Goal: Task Accomplishment & Management: Manage account settings

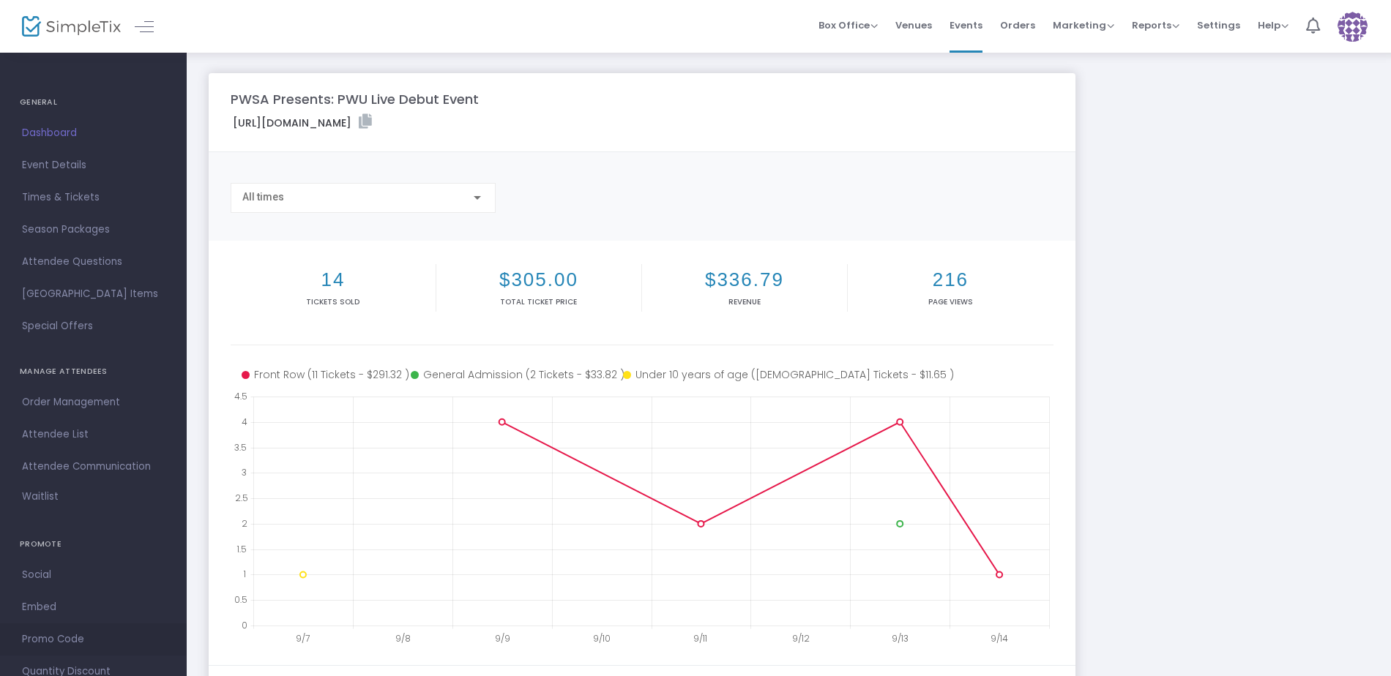
click at [53, 635] on span "Promo Code" at bounding box center [93, 639] width 143 height 19
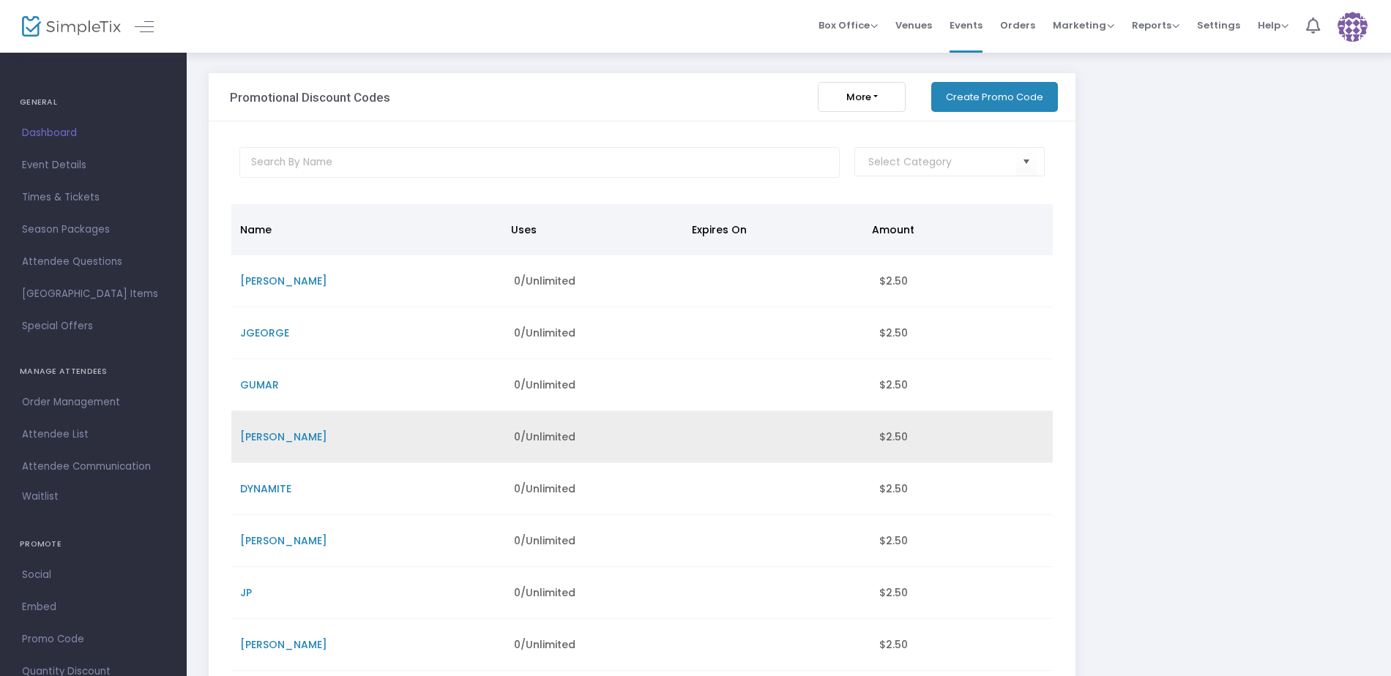
scroll to position [195, 0]
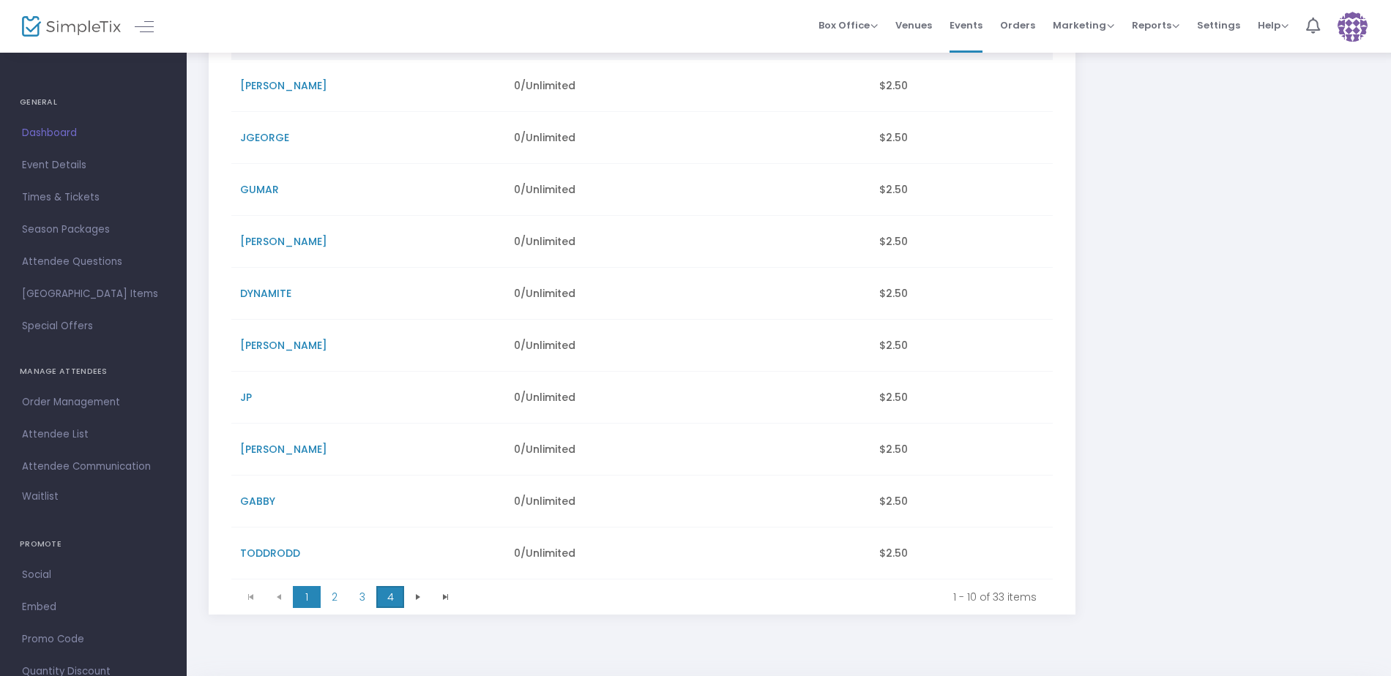
click at [389, 597] on span "4" at bounding box center [390, 597] width 28 height 22
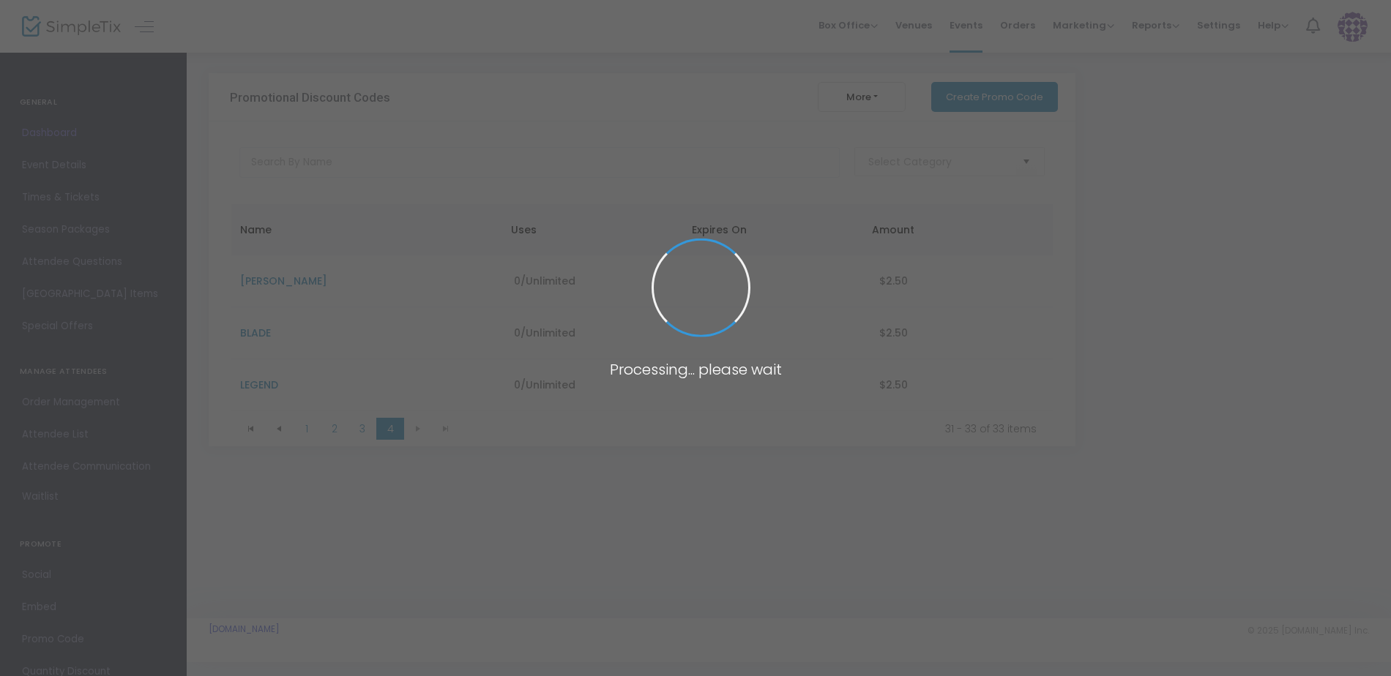
scroll to position [0, 0]
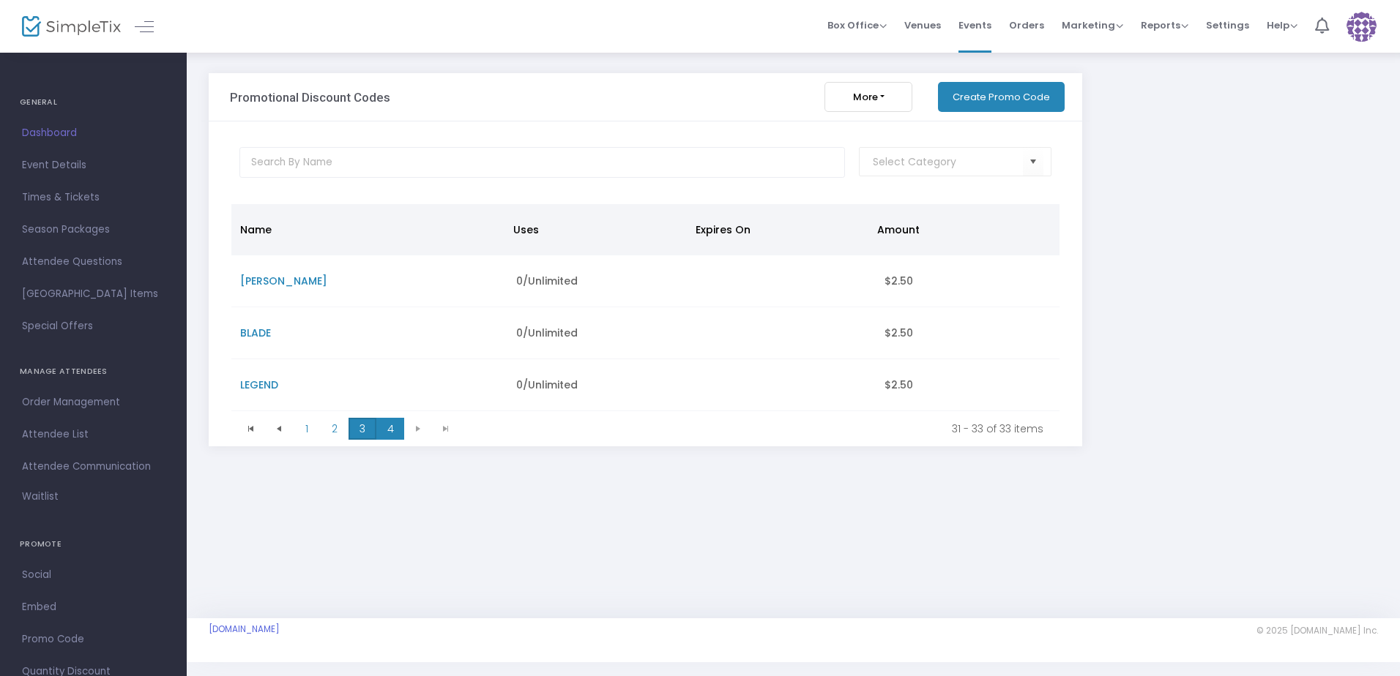
click at [363, 434] on span "3" at bounding box center [362, 429] width 28 height 22
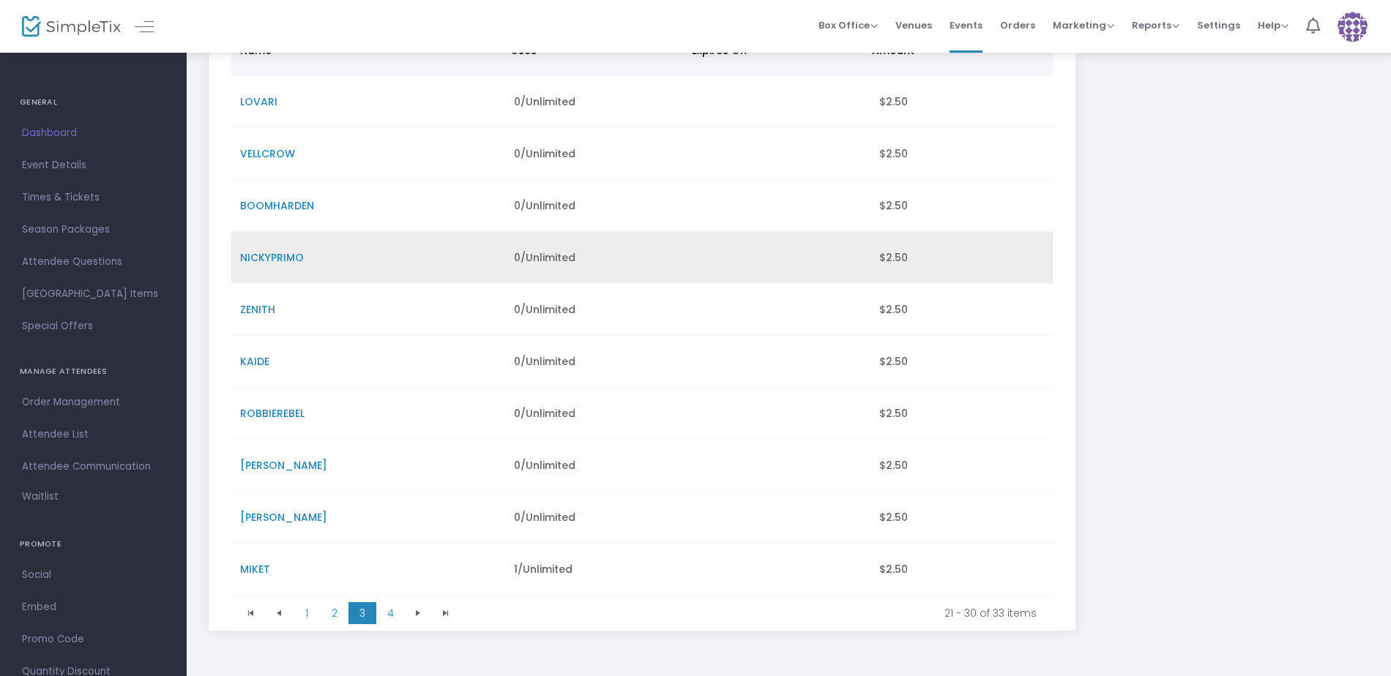
scroll to position [250, 0]
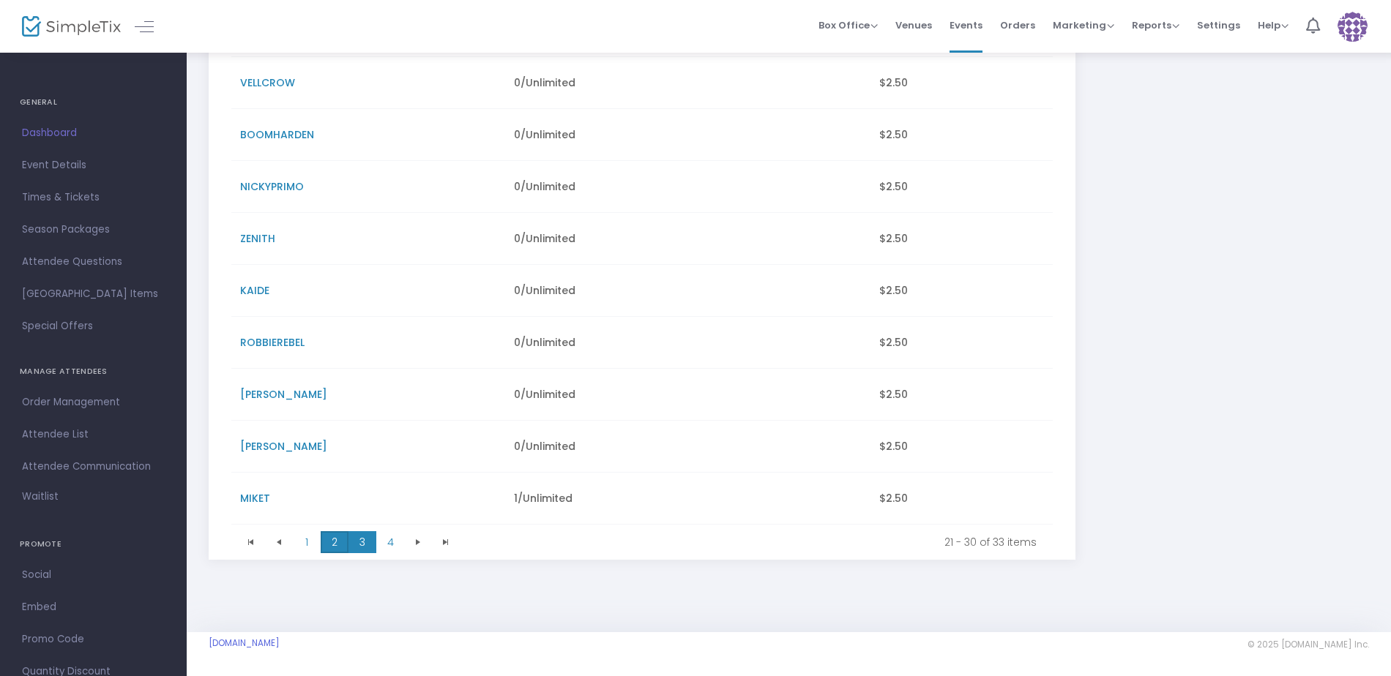
click at [334, 540] on span "2" at bounding box center [335, 542] width 28 height 22
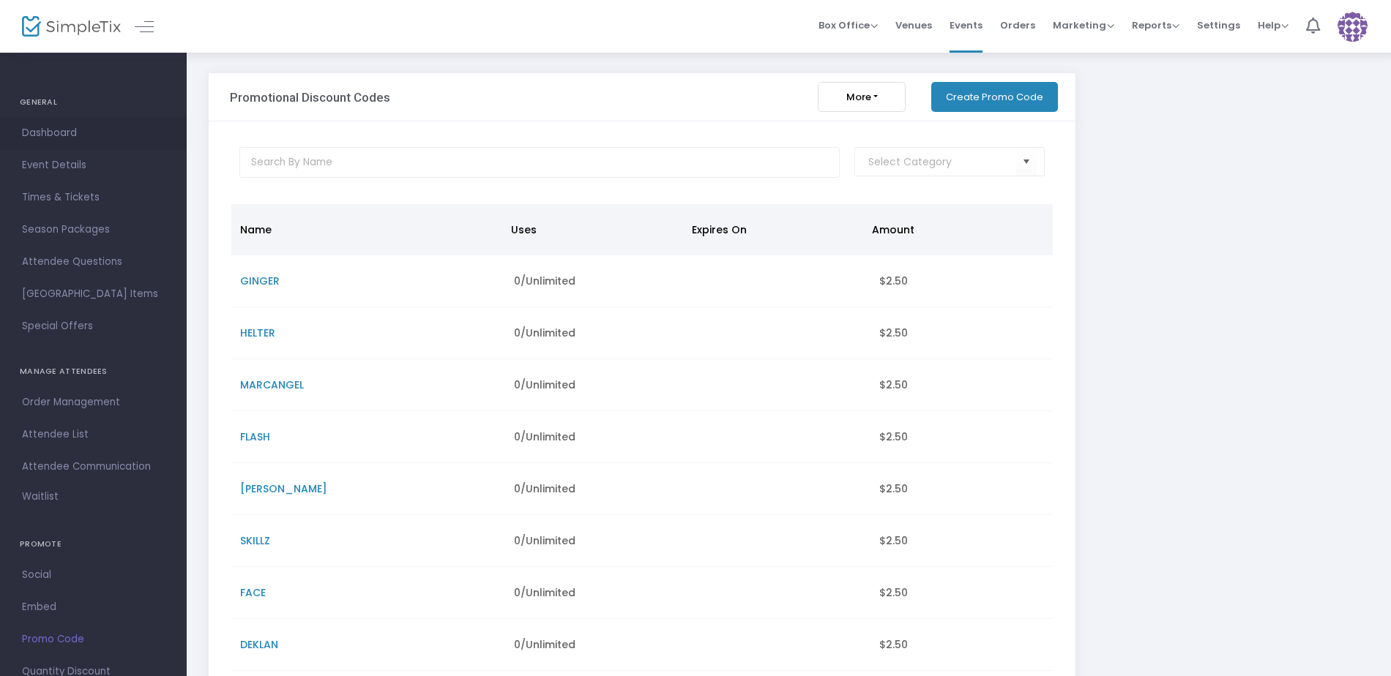
click at [75, 133] on span "Dashboard" at bounding box center [93, 133] width 143 height 19
